Goal: Task Accomplishment & Management: Manage account settings

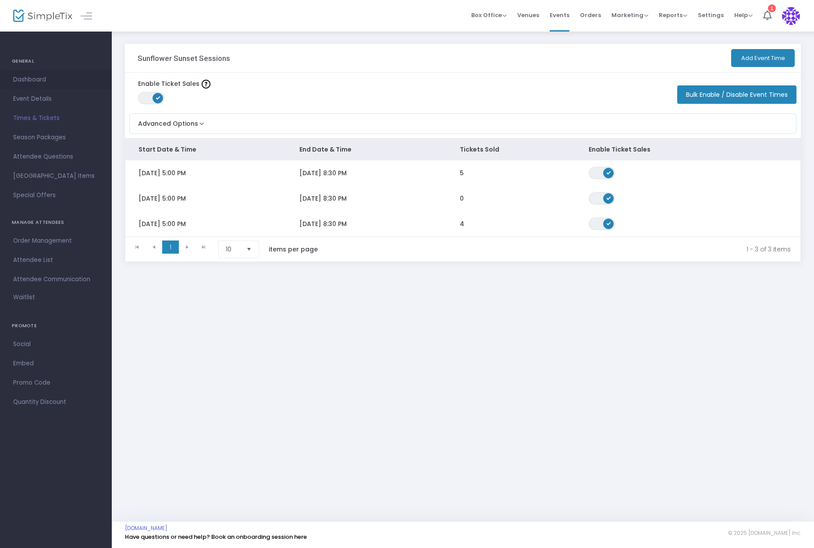
click at [42, 79] on span "Dashboard" at bounding box center [55, 79] width 85 height 11
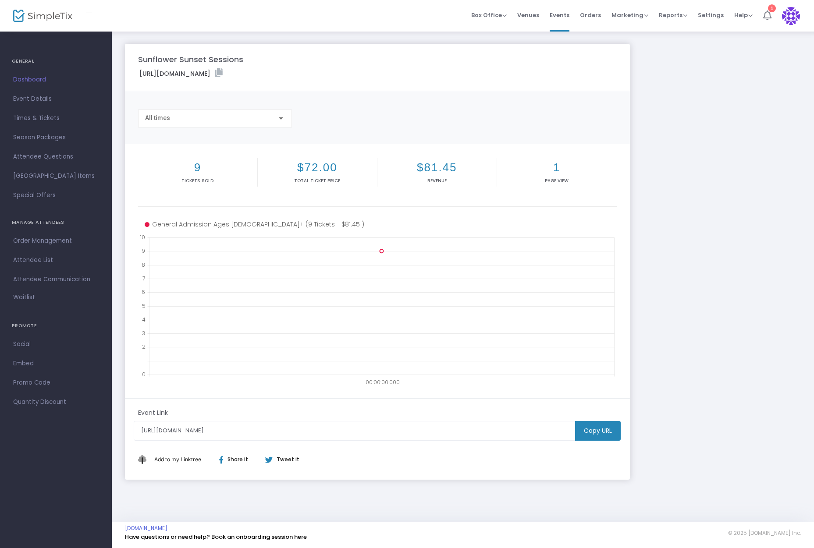
click at [766, 15] on icon at bounding box center [767, 16] width 8 height 10
click at [46, 260] on span "Attendee List" at bounding box center [55, 260] width 85 height 11
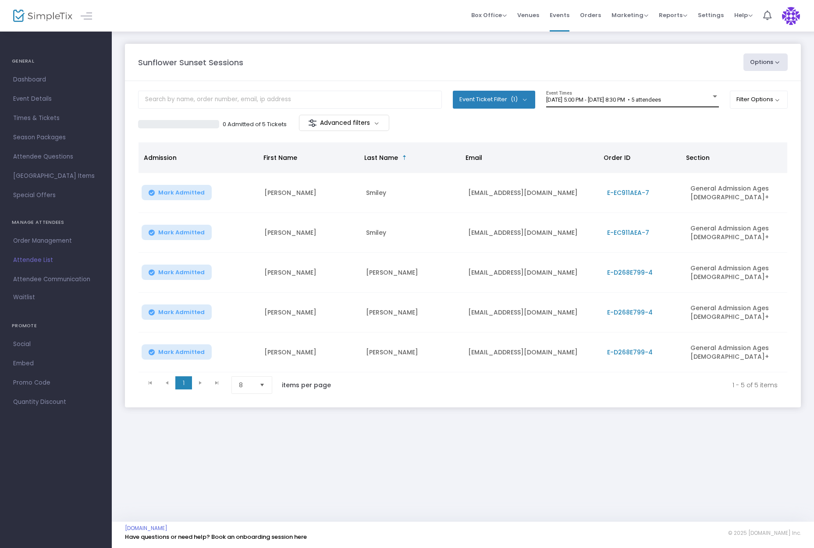
click at [688, 95] on div "[DATE] 5:00 PM - [DATE] 8:30 PM • 5 attendees Event Times" at bounding box center [632, 99] width 173 height 17
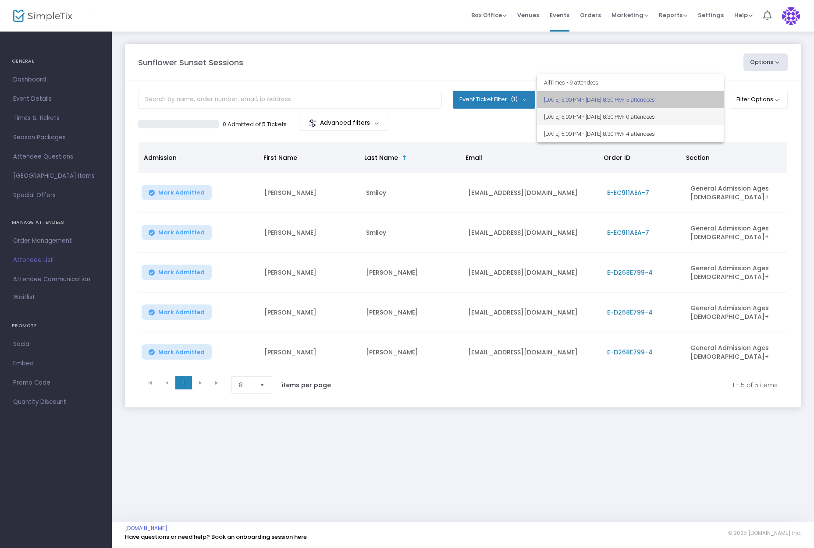
click at [686, 110] on div "All Times • 9 attendees [DATE] 5:00 PM - [DATE] 8:30 PM • 5 attendees [DATE] 5:…" at bounding box center [630, 108] width 187 height 68
click at [686, 112] on span "[DATE] 5:00 PM - [DATE] 8:30 PM • 0 attendees" at bounding box center [630, 116] width 173 height 17
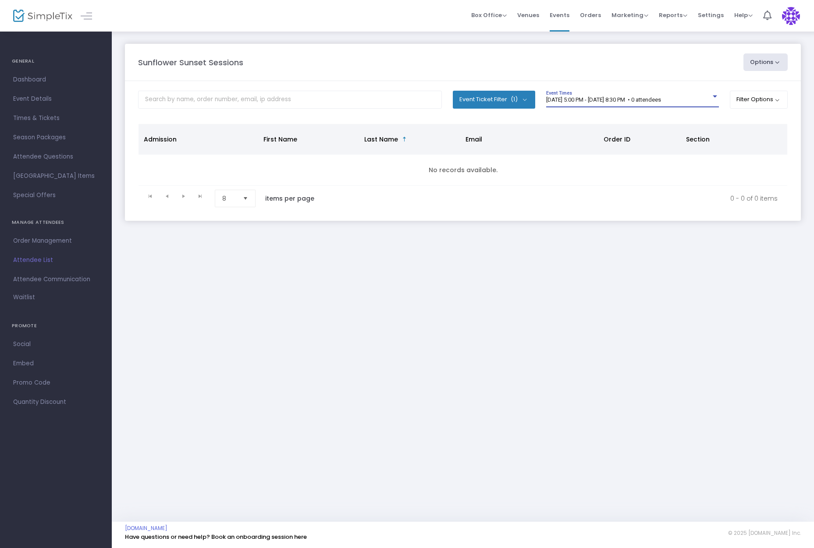
click at [661, 100] on span "[DATE] 5:00 PM - [DATE] 8:30 PM • 0 attendees" at bounding box center [603, 99] width 115 height 7
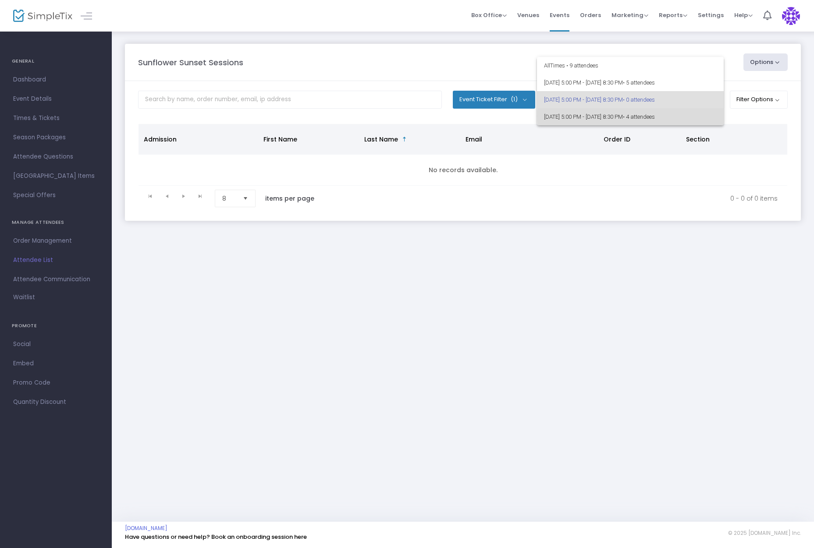
click at [655, 116] on span "• 4 attendees" at bounding box center [639, 117] width 32 height 7
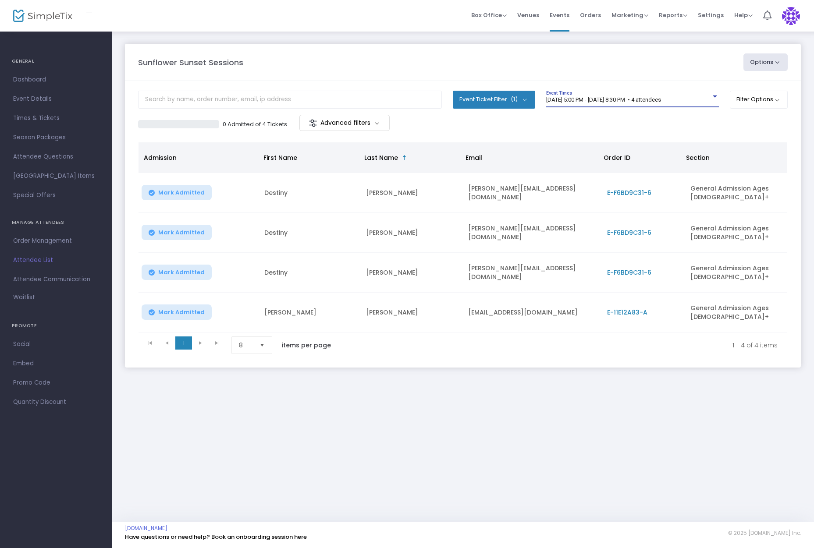
click at [38, 20] on img at bounding box center [42, 16] width 59 height 13
